Goal: Use online tool/utility: Utilize a website feature to perform a specific function

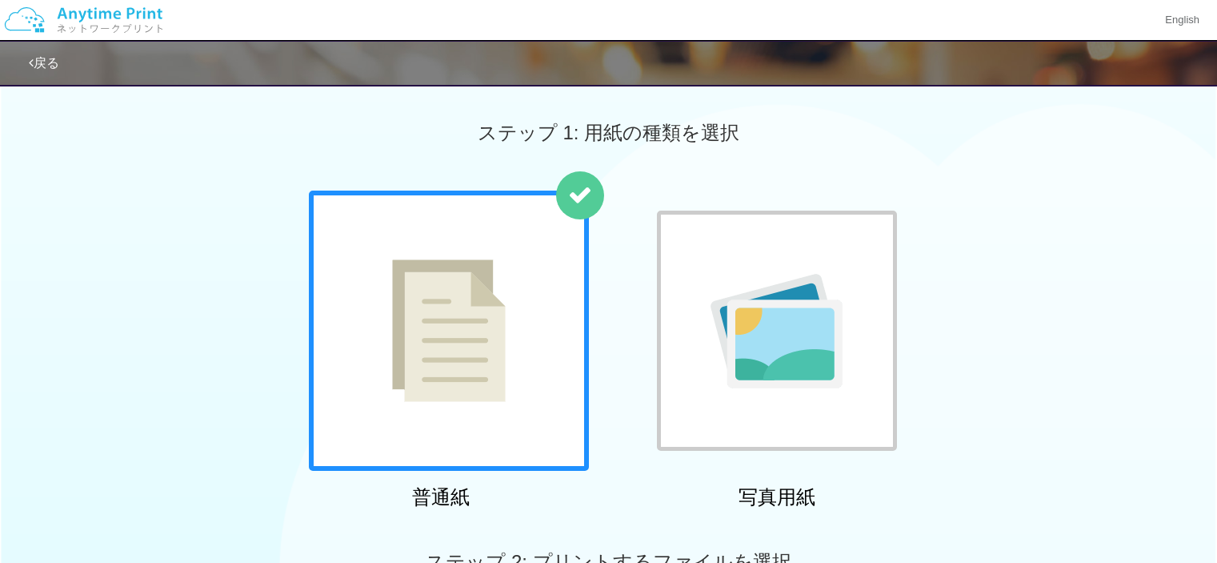
scroll to position [494, 0]
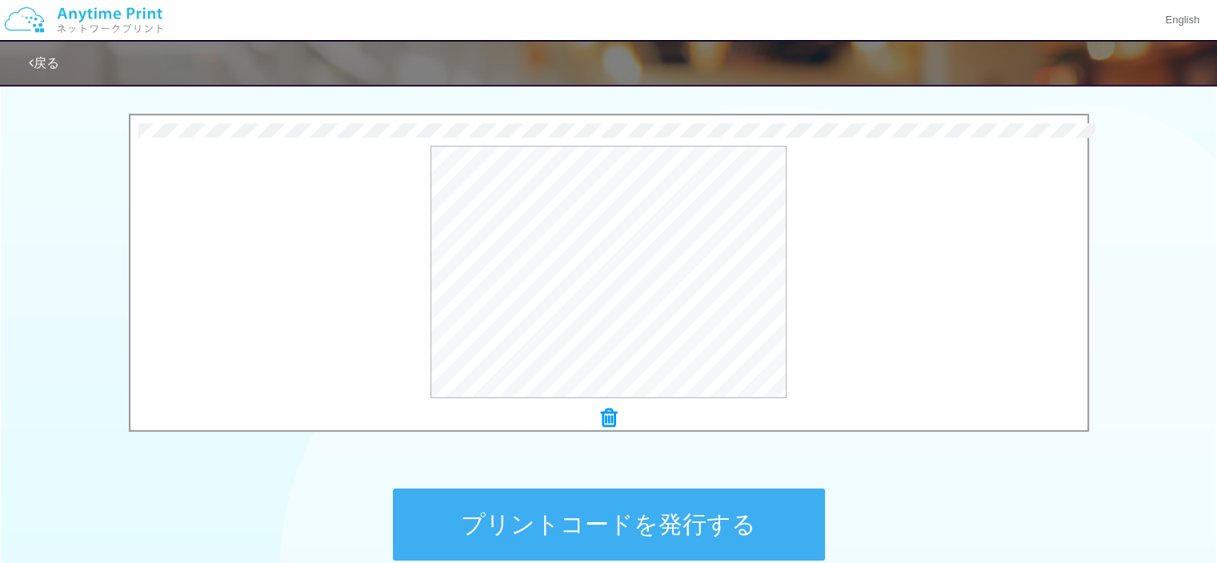
click at [519, 468] on div "プリントコードを発行する" at bounding box center [609, 524] width 480 height 168
click at [642, 528] on button "プリントコードを発行する" at bounding box center [609, 524] width 432 height 72
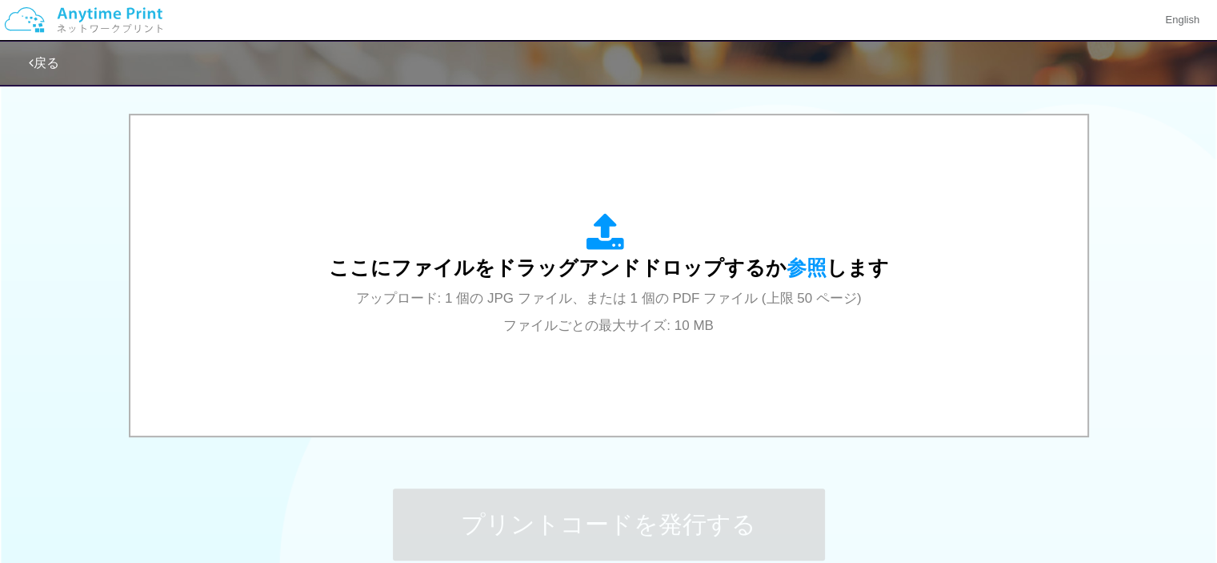
scroll to position [0, 0]
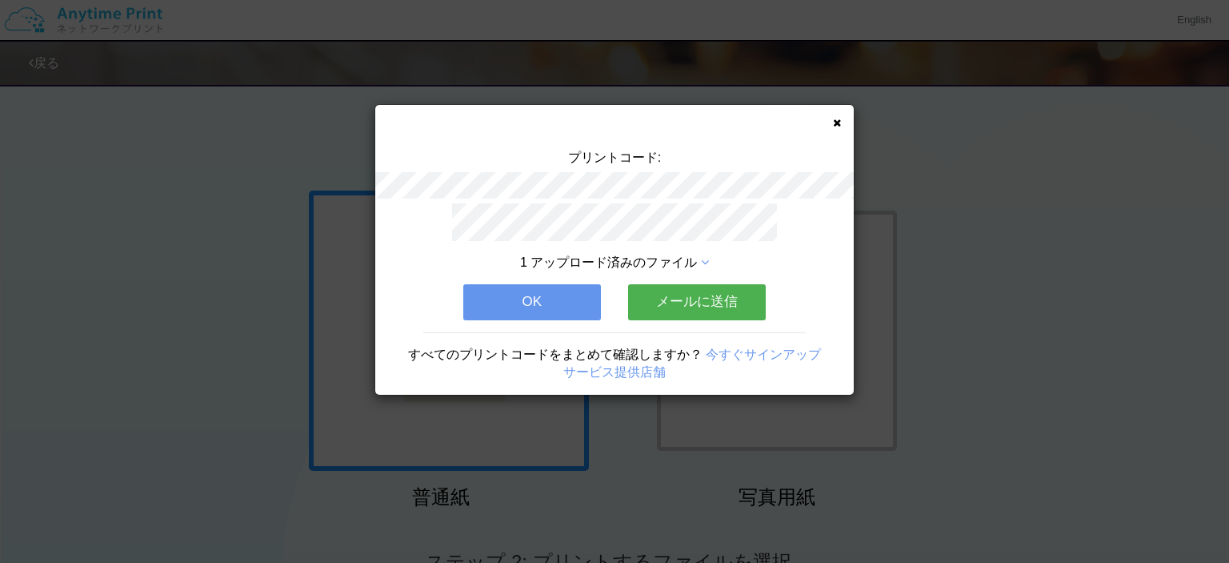
click at [685, 299] on button "メールに送信" at bounding box center [697, 301] width 138 height 35
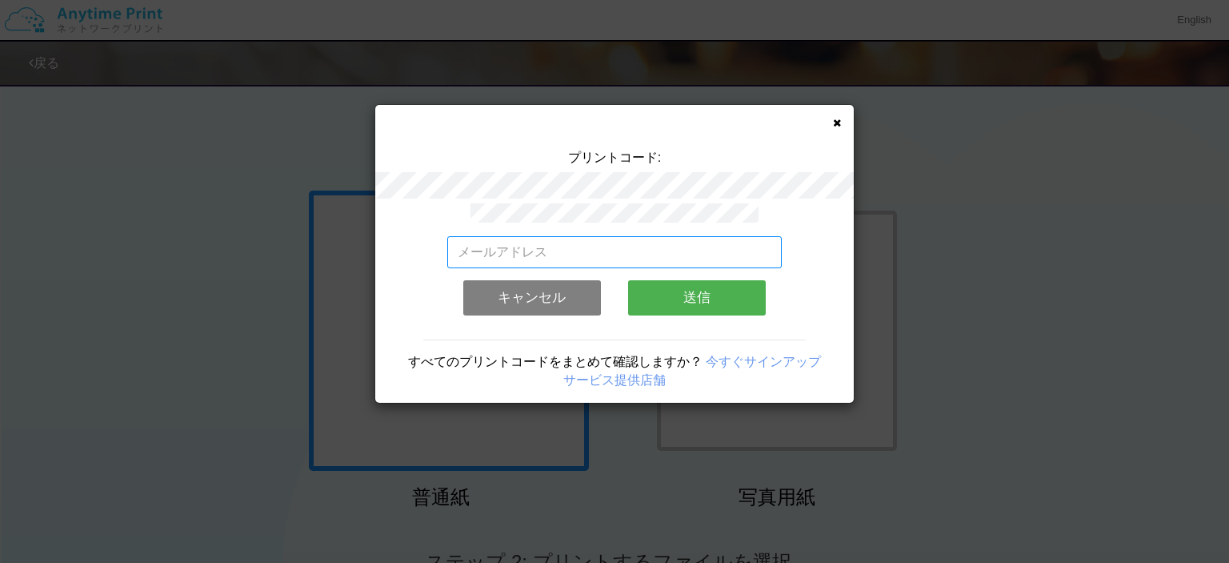
click at [581, 253] on input "email" at bounding box center [614, 252] width 335 height 32
type input "[EMAIL_ADDRESS][DOMAIN_NAME]"
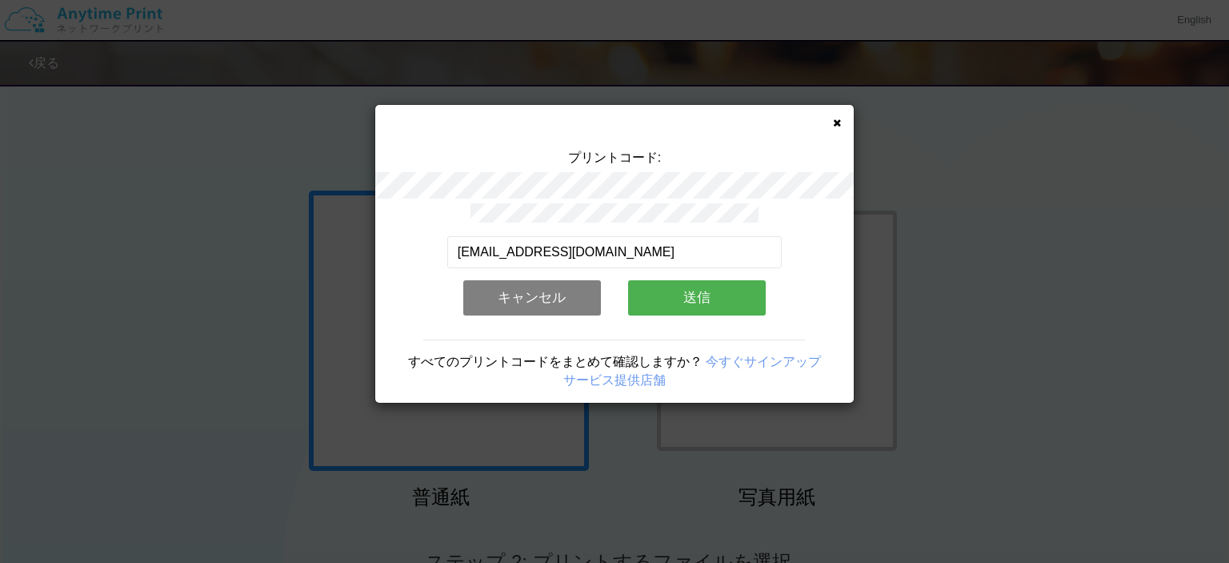
click at [703, 299] on button "送信" at bounding box center [697, 297] width 138 height 35
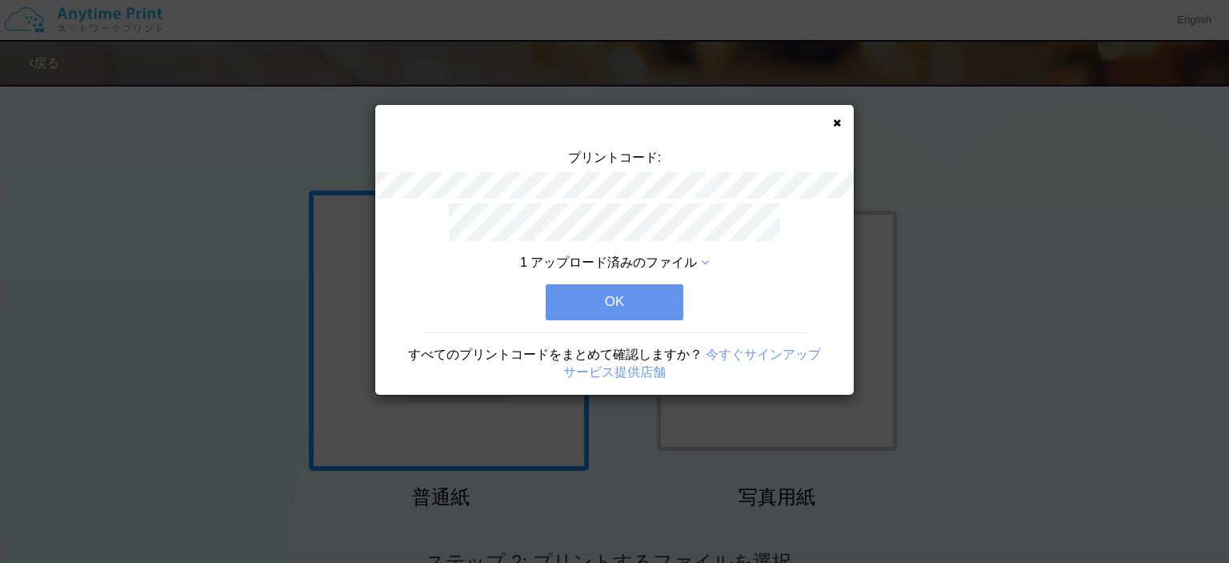
click at [613, 298] on button "OK" at bounding box center [615, 301] width 138 height 35
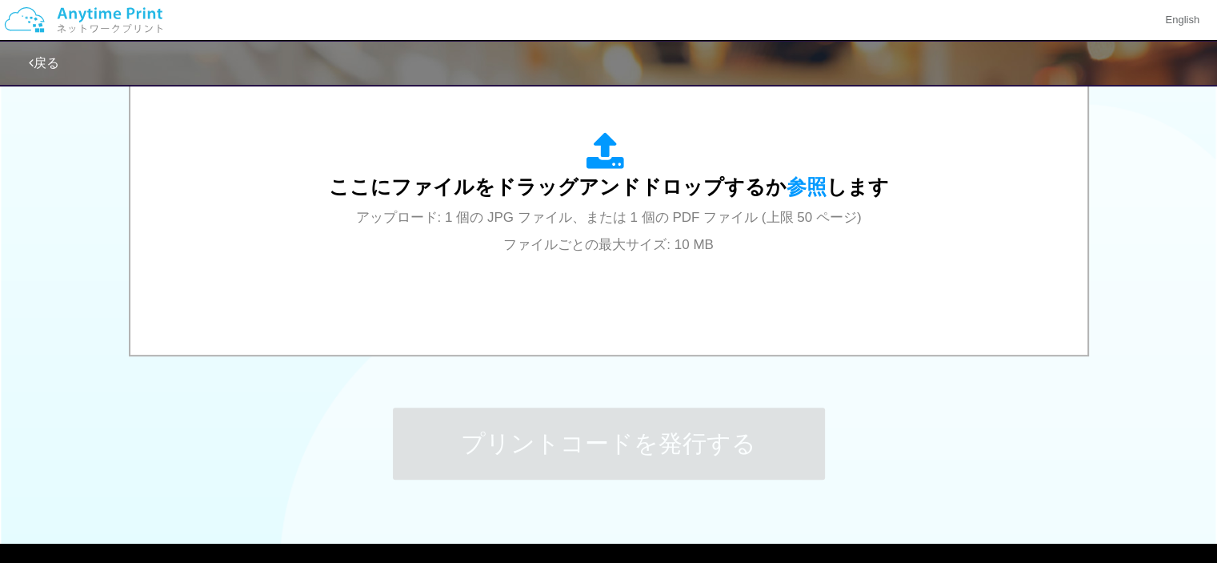
scroll to position [574, 0]
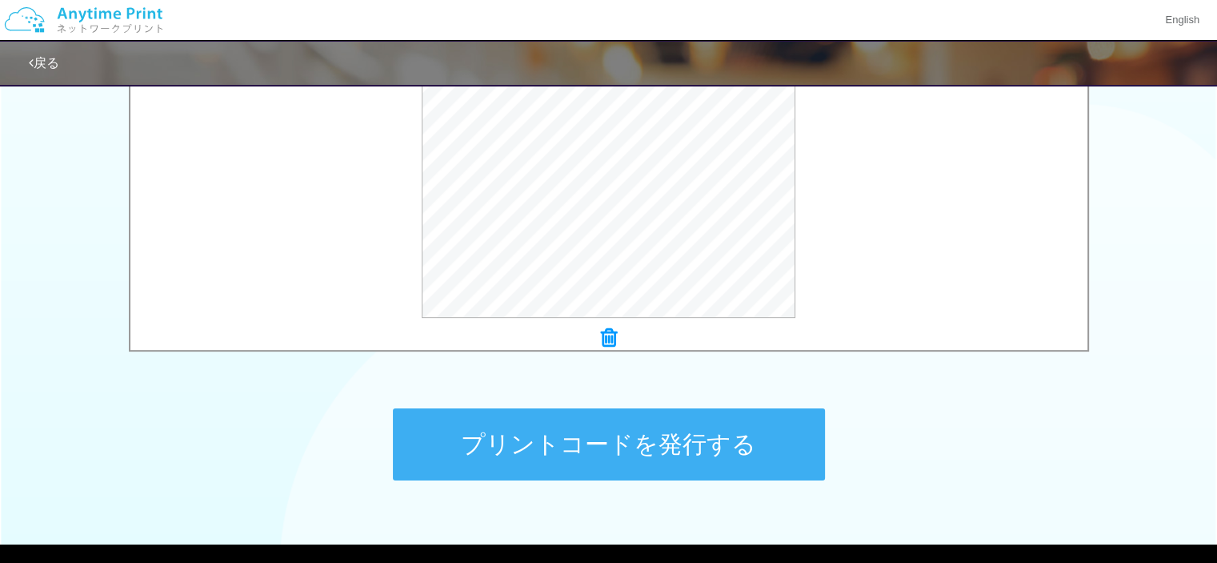
click at [634, 454] on button "プリントコードを発行する" at bounding box center [609, 444] width 432 height 72
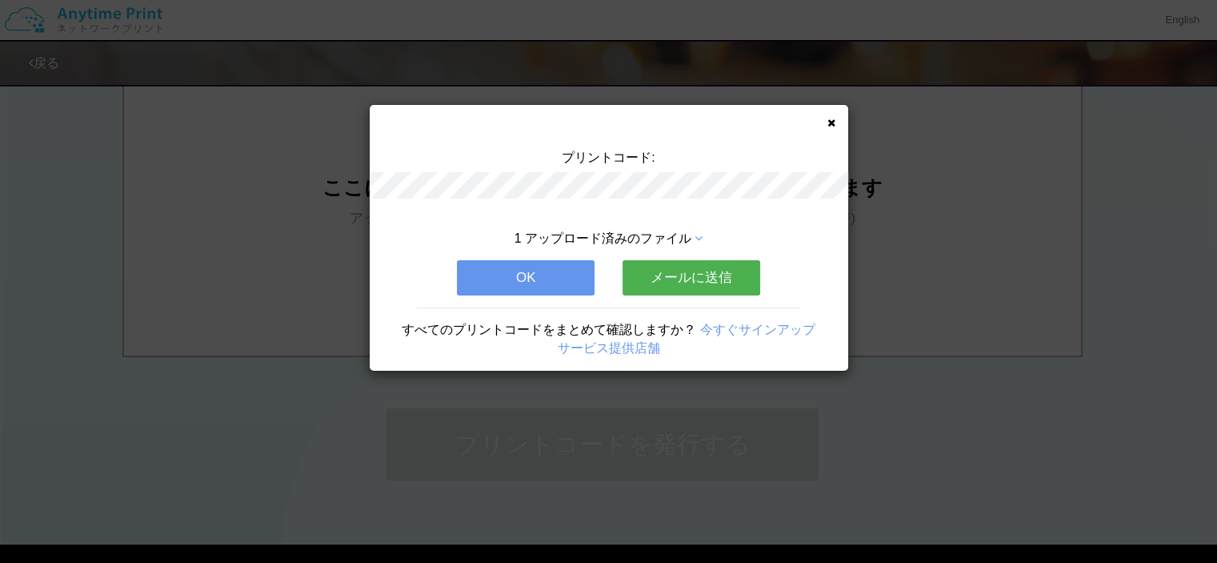
scroll to position [0, 0]
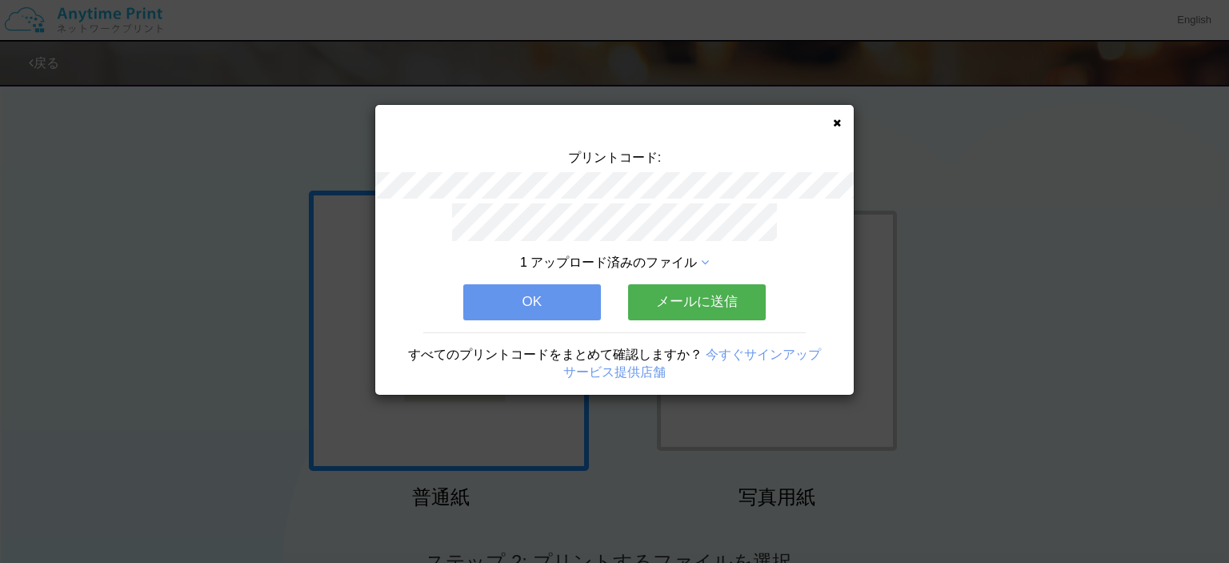
click at [704, 296] on button "メールに送信" at bounding box center [697, 301] width 138 height 35
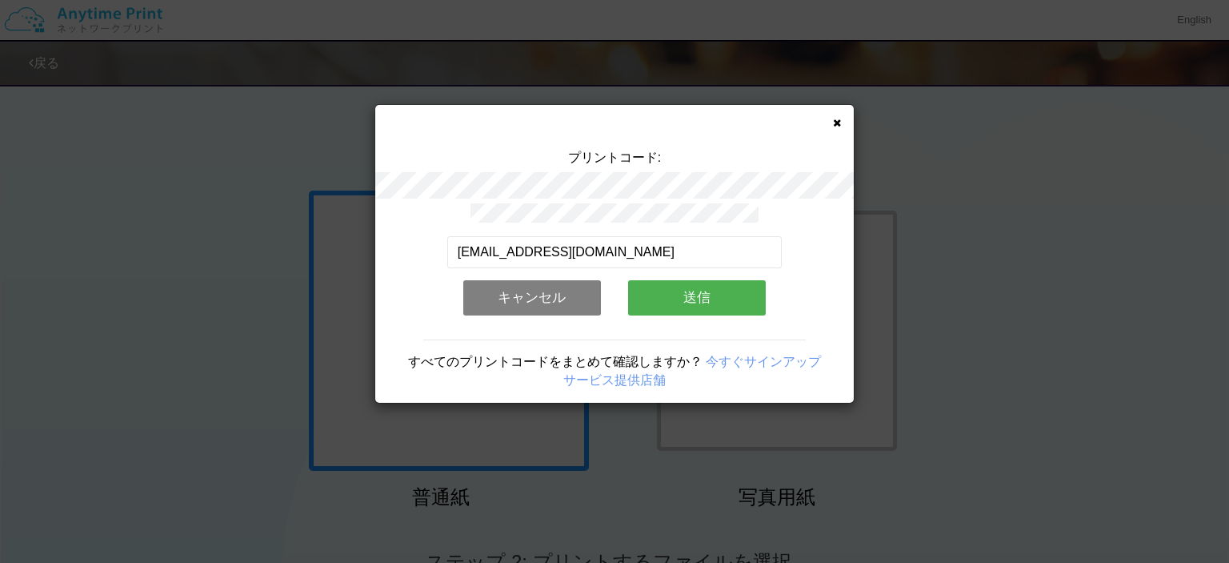
click at [703, 295] on button "送信" at bounding box center [697, 297] width 138 height 35
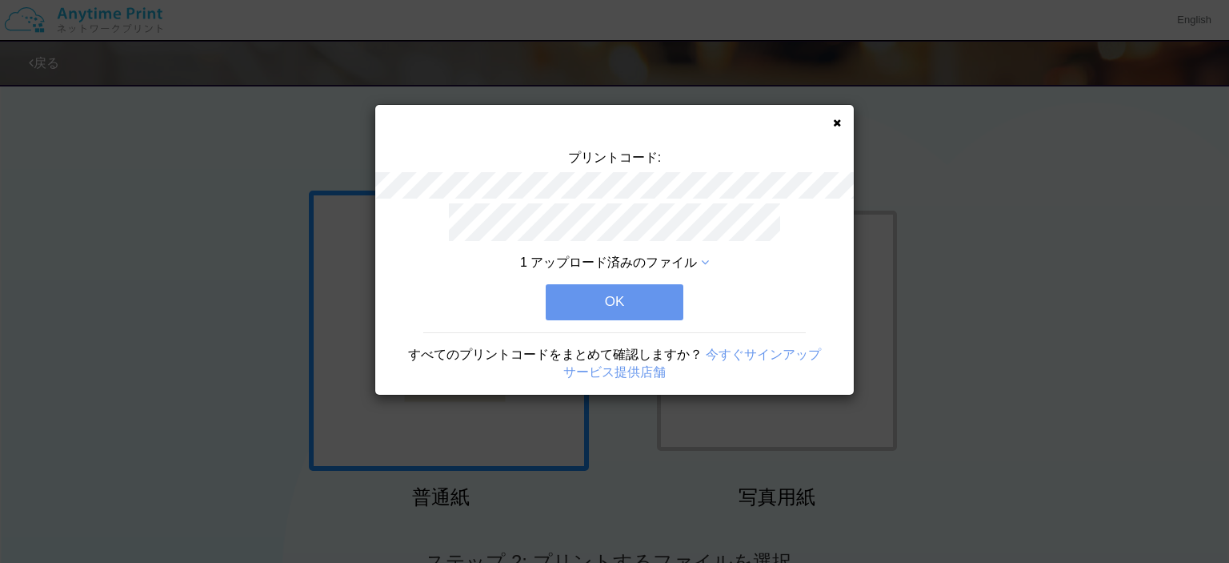
click at [640, 293] on button "OK" at bounding box center [615, 301] width 138 height 35
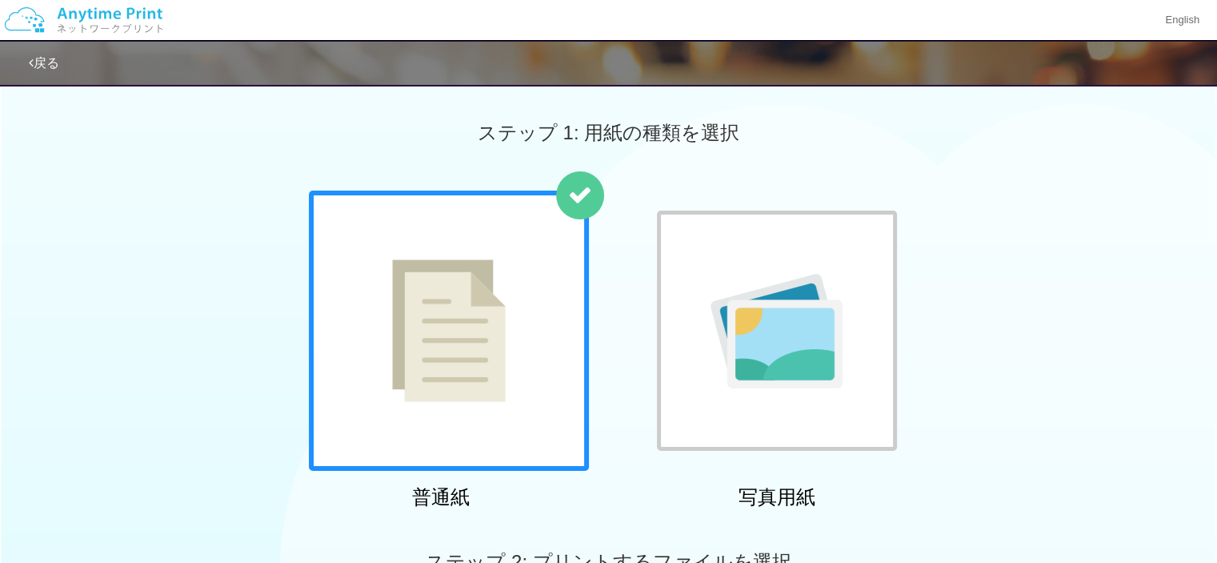
click at [256, 122] on div "ステップ 1: 用紙の種類を選択" at bounding box center [608, 132] width 1217 height 115
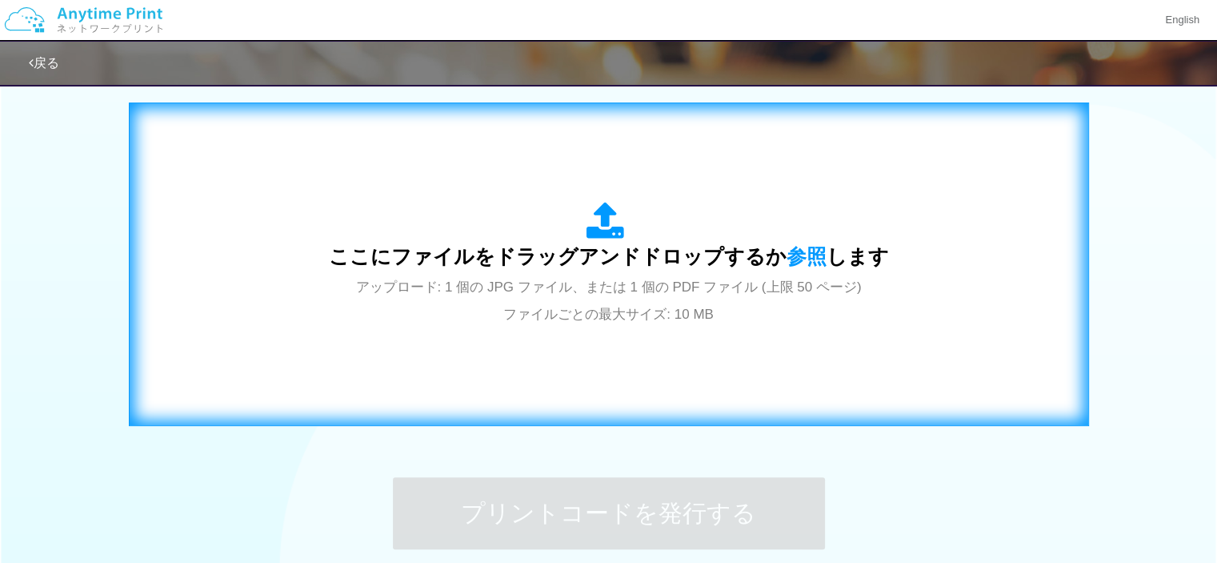
scroll to position [640, 0]
